Goal: Information Seeking & Learning: Find specific fact

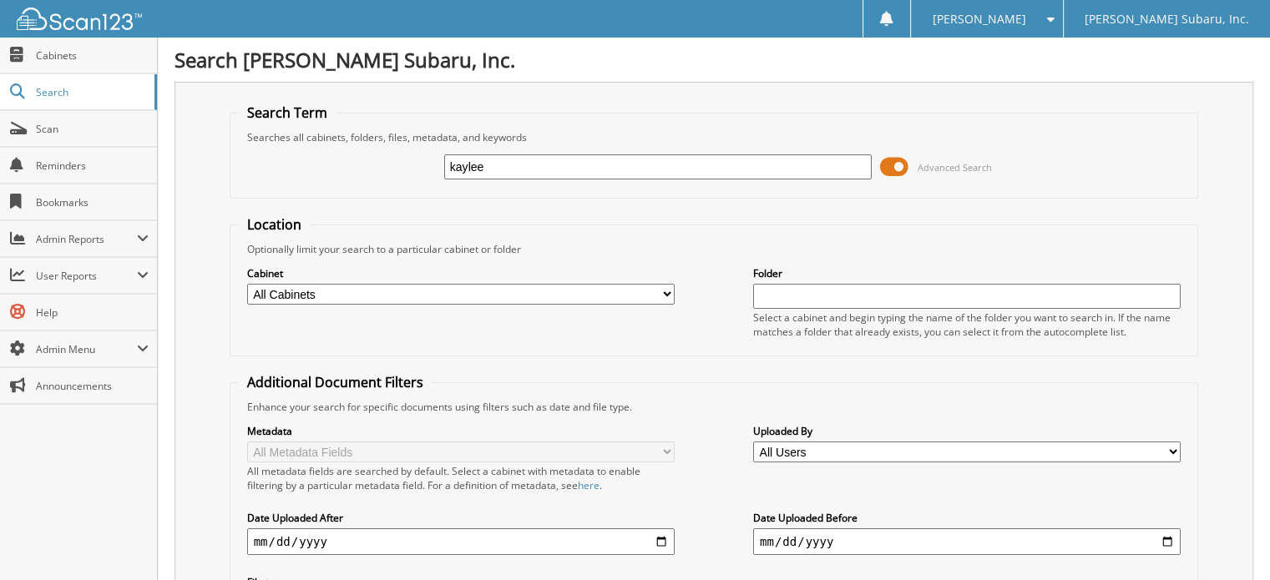
type input "kaylee"
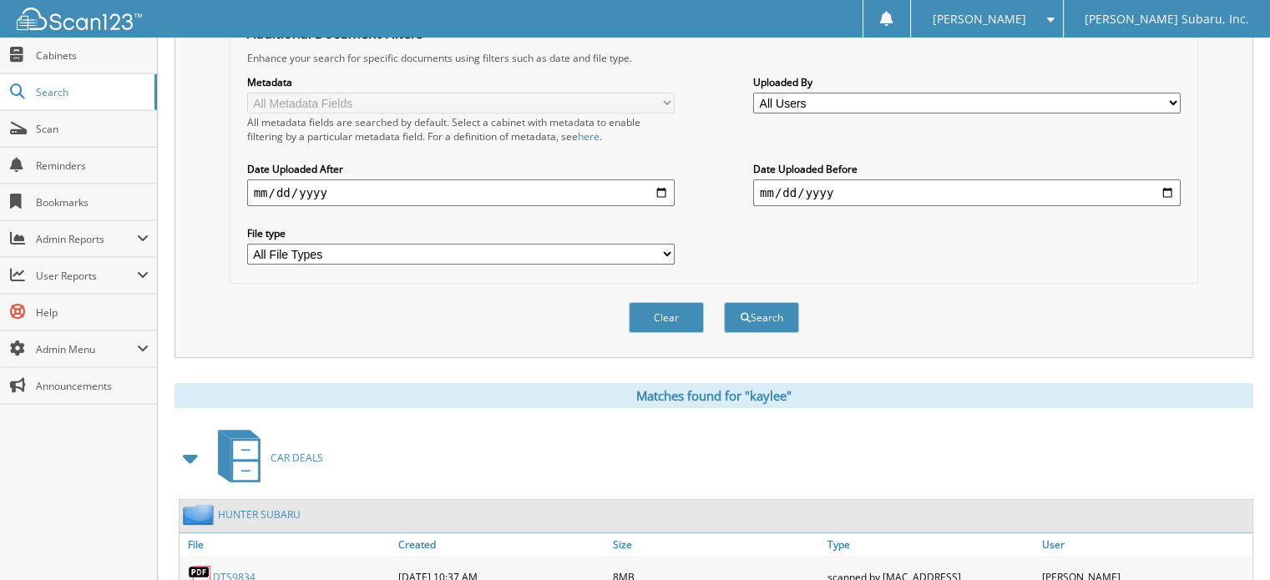
scroll to position [584, 0]
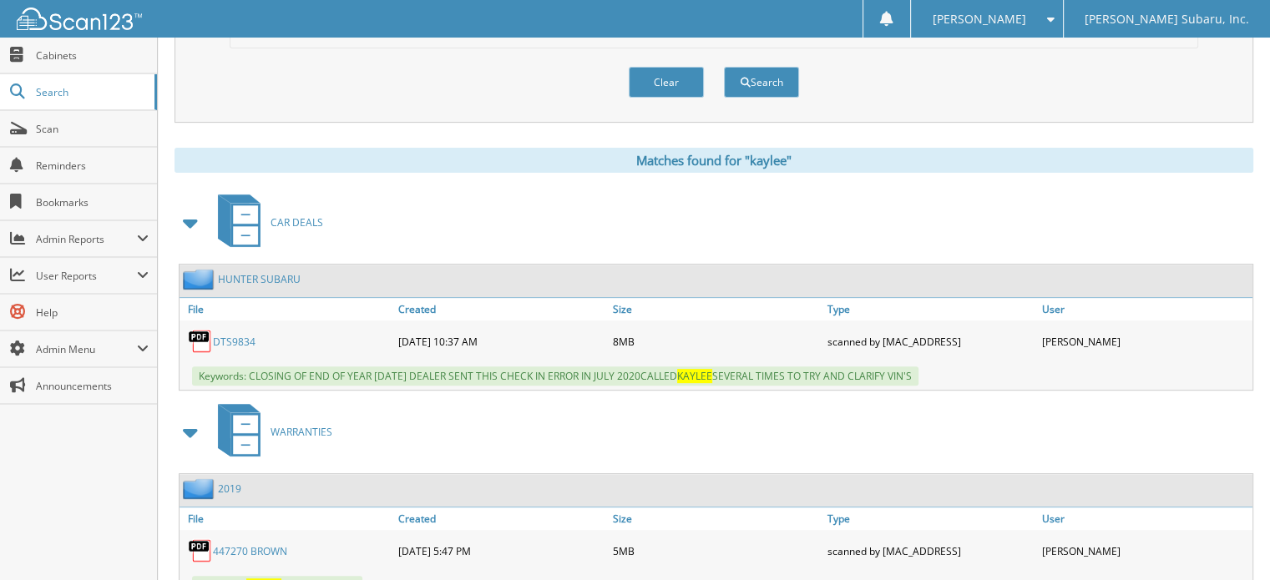
click at [191, 208] on span at bounding box center [191, 223] width 23 height 30
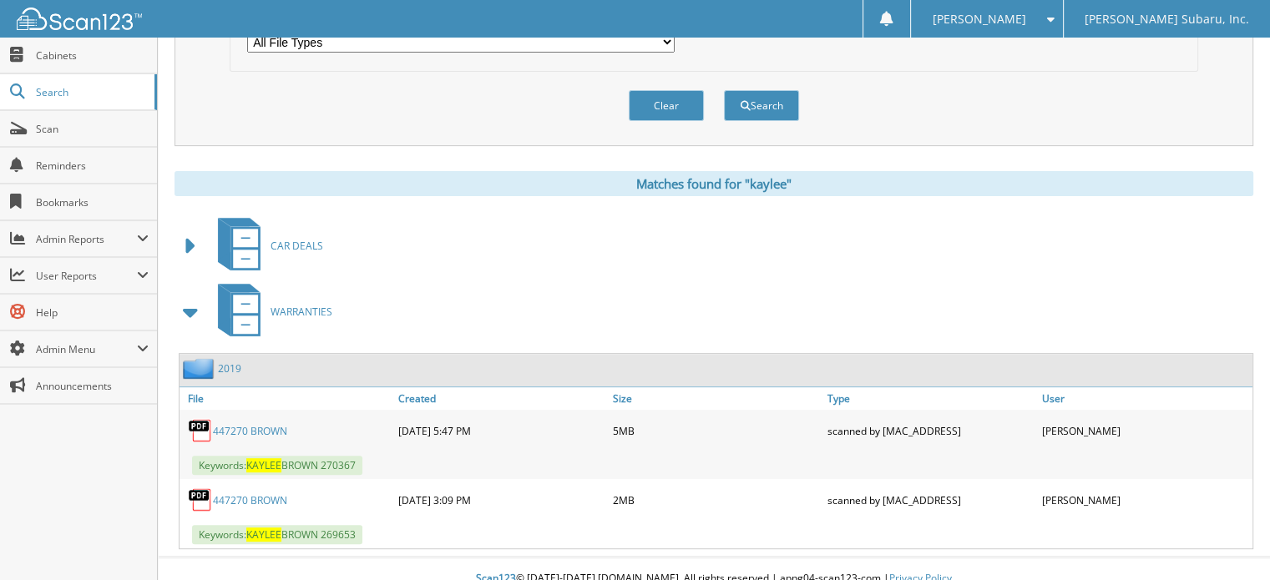
click at [195, 297] on span at bounding box center [191, 312] width 23 height 30
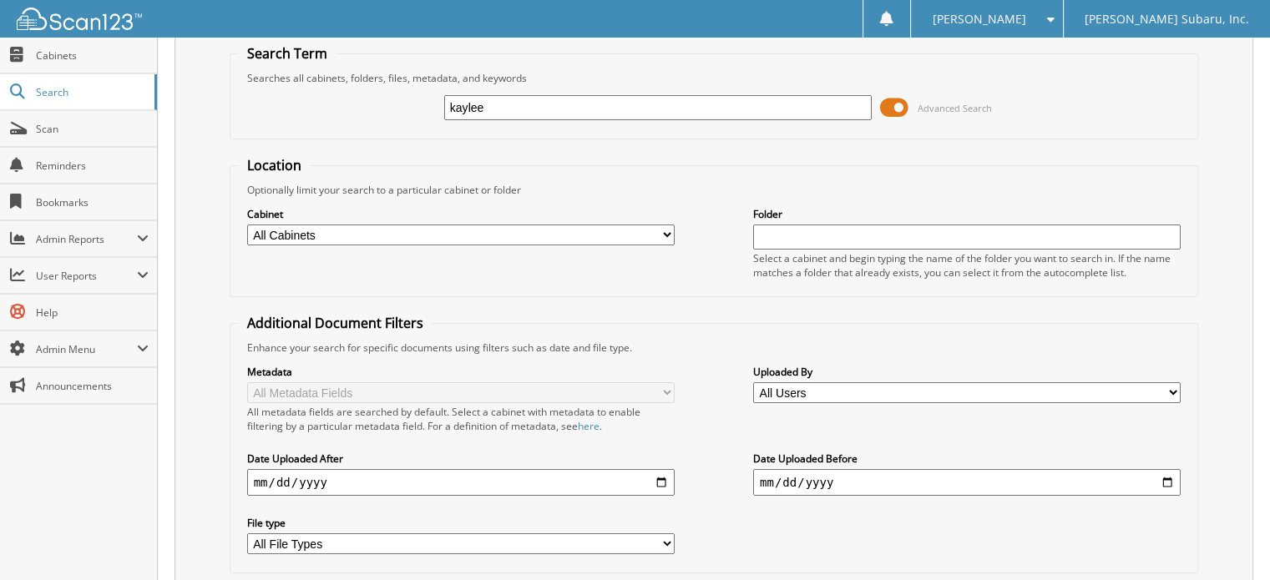
scroll to position [26, 0]
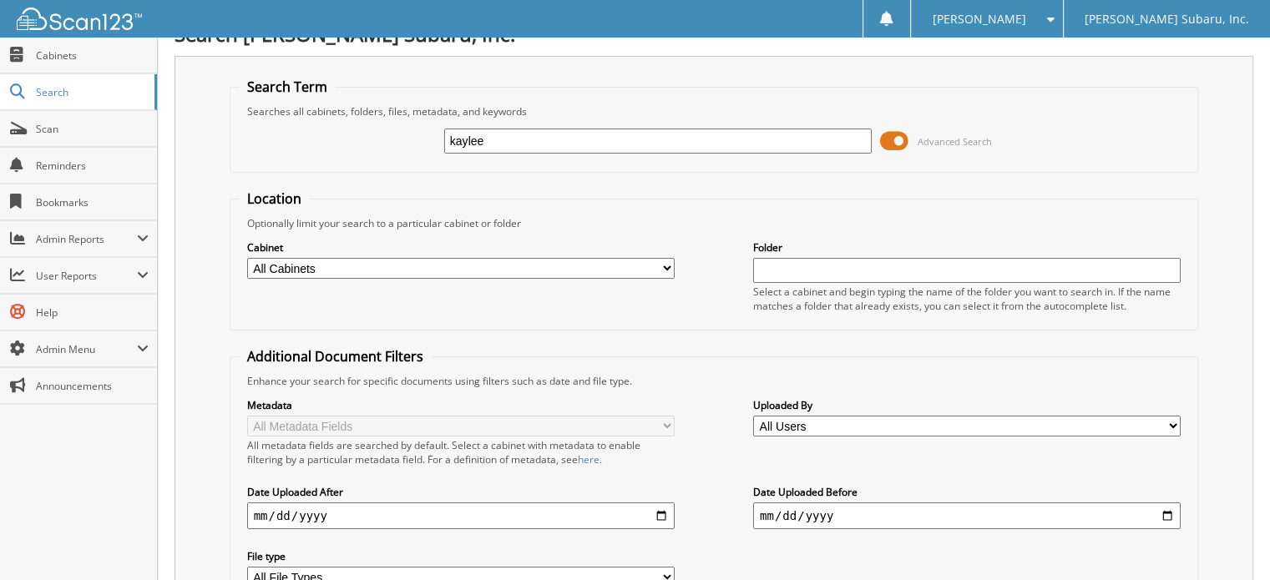
click at [496, 150] on input "kaylee" at bounding box center [658, 141] width 428 height 25
click at [496, 149] on input "kaylee" at bounding box center [658, 141] width 428 height 25
type input "1073"
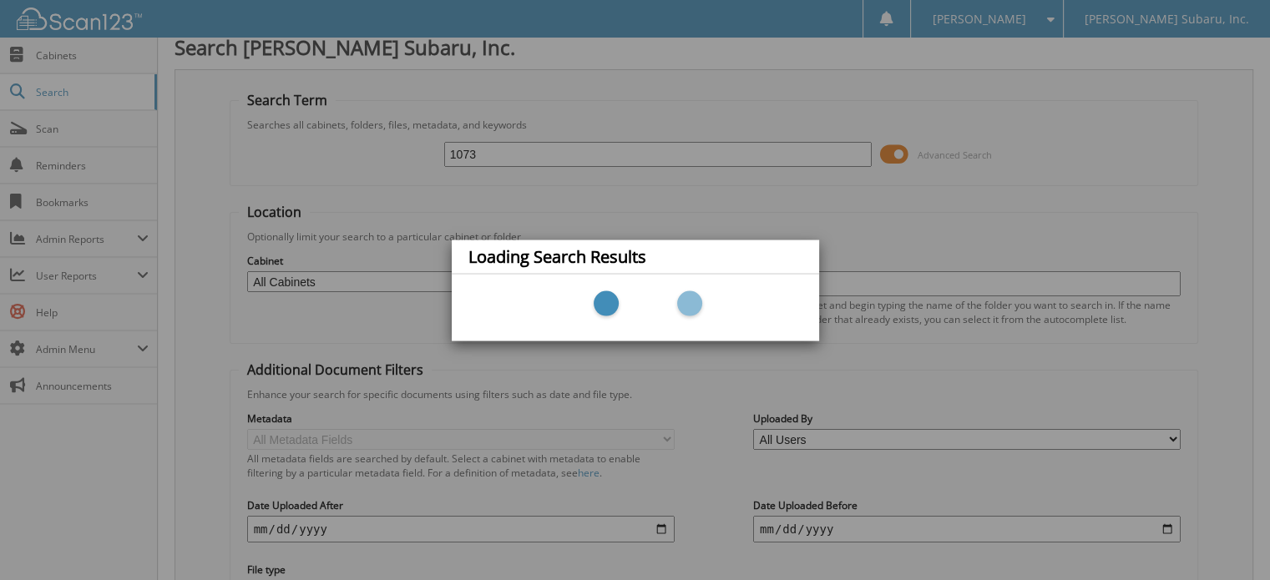
scroll to position [0, 0]
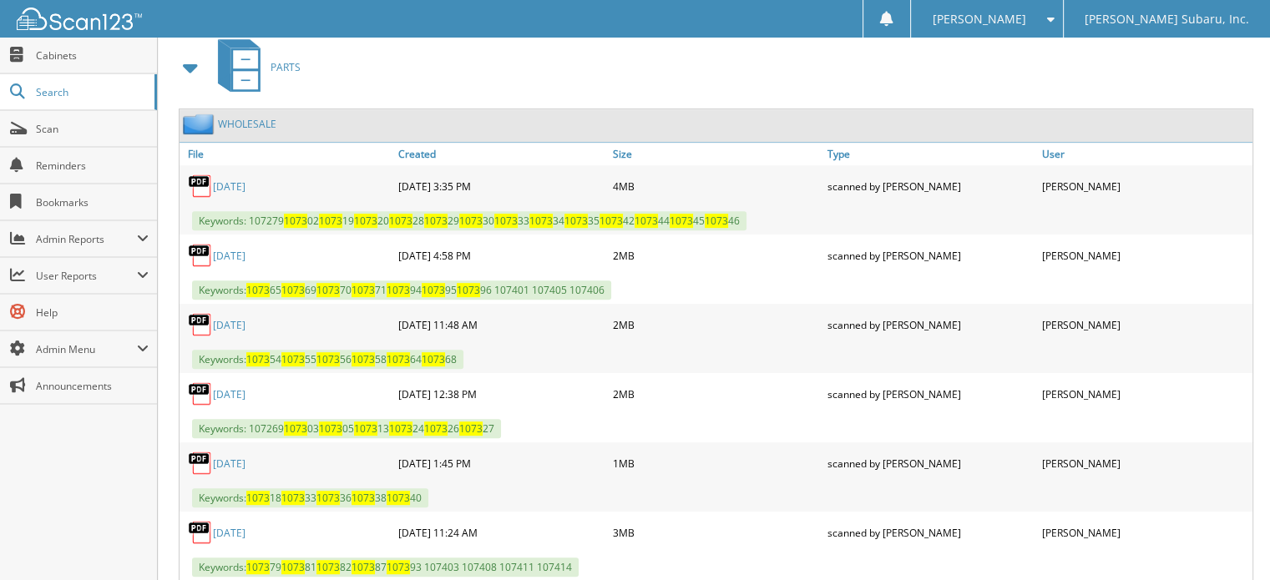
scroll to position [668, 0]
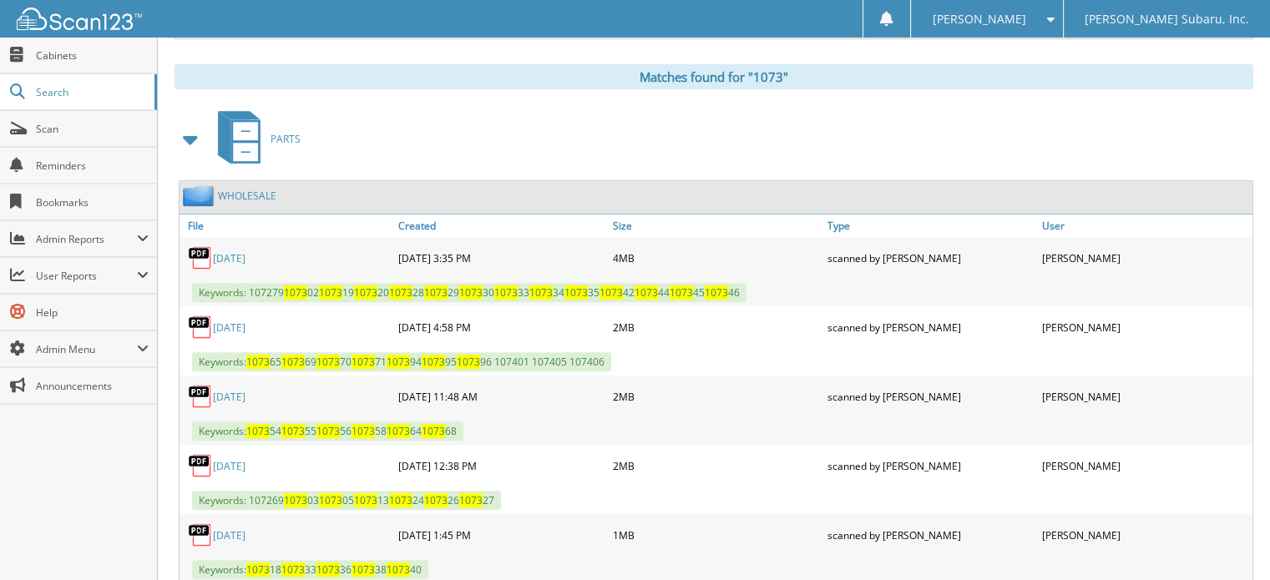
click at [186, 124] on span at bounding box center [191, 139] width 23 height 30
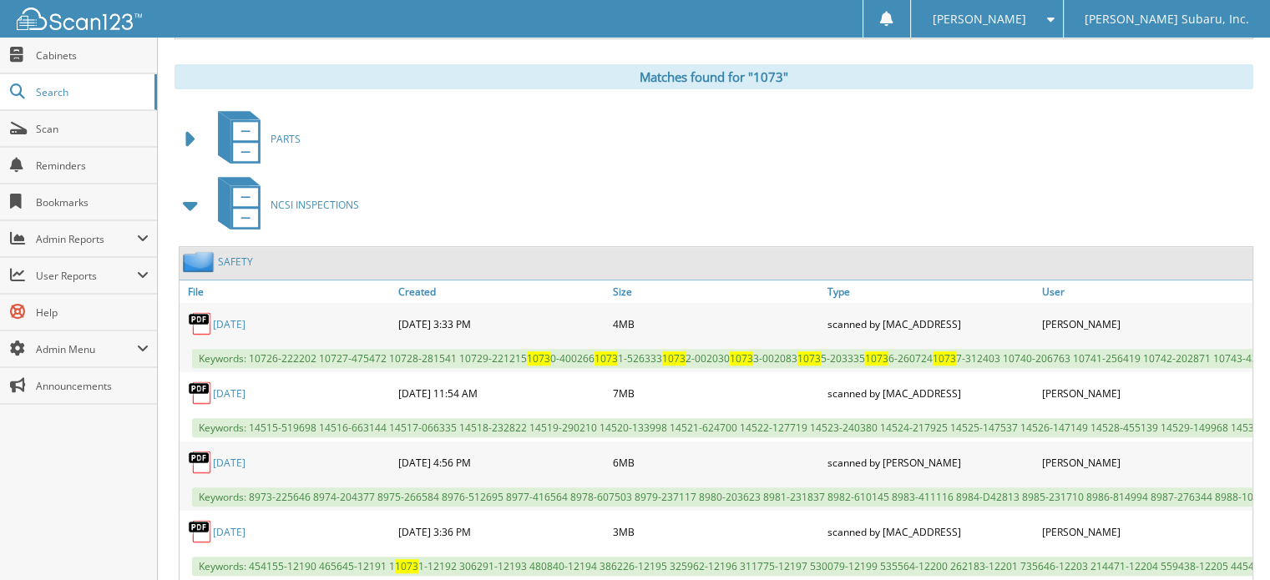
drag, startPoint x: 190, startPoint y: 196, endPoint x: 192, endPoint y: 205, distance: 9.3
click at [190, 198] on span at bounding box center [191, 205] width 23 height 30
